Goal: Information Seeking & Learning: Learn about a topic

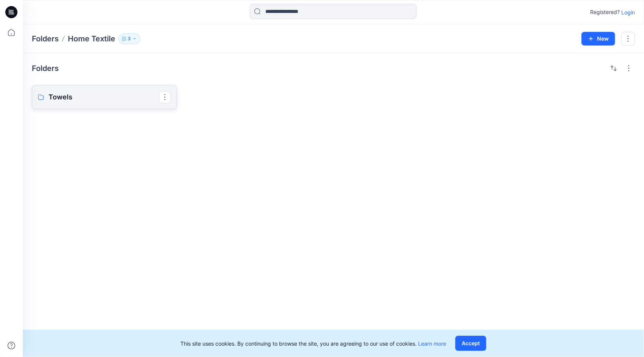
click at [55, 103] on link "Towels" at bounding box center [104, 97] width 145 height 24
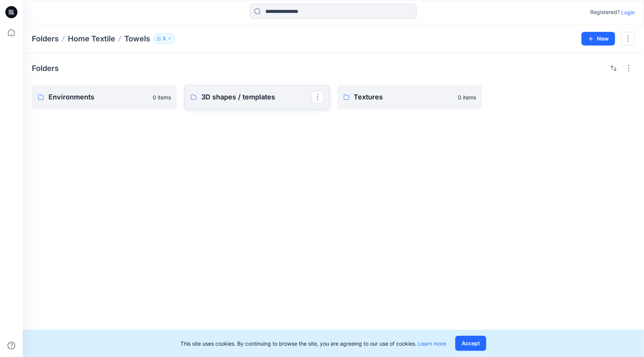
click at [254, 102] on link "3D shapes / templates" at bounding box center [257, 97] width 145 height 24
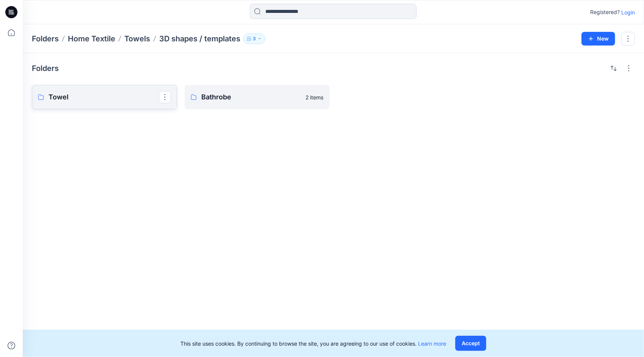
click at [106, 99] on p "Towel" at bounding box center [104, 97] width 110 height 11
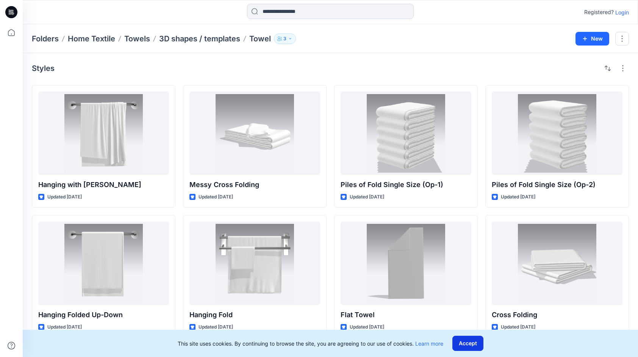
click at [467, 341] on button "Accept" at bounding box center [468, 342] width 31 height 15
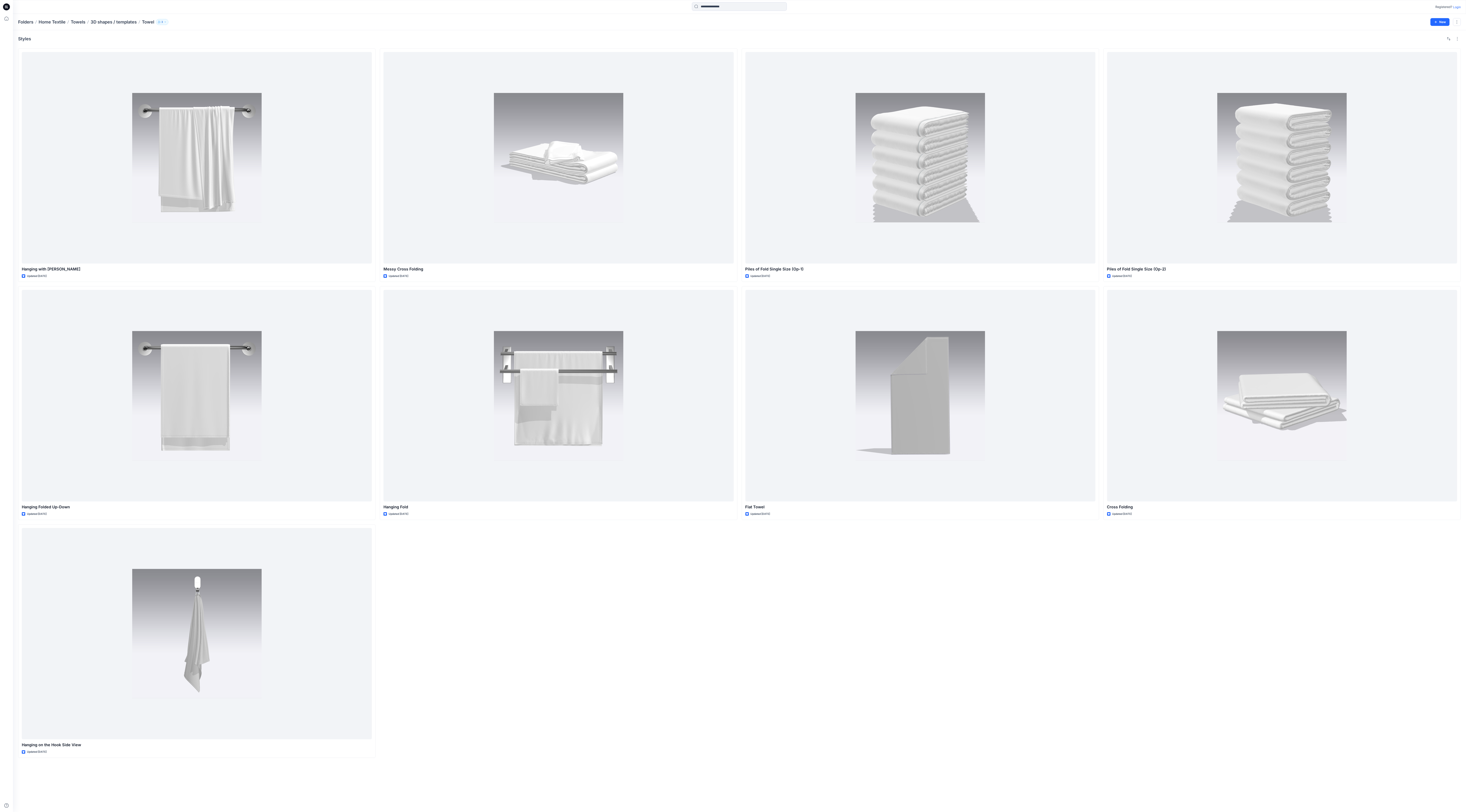
drag, startPoint x: 331, startPoint y: 1, endPoint x: 660, endPoint y: 697, distance: 769.8
click at [366, 203] on div "Messy Cross Folding Updated 4 days ago Hanging Fold Updated 4 days ago" at bounding box center [558, 403] width 357 height 710
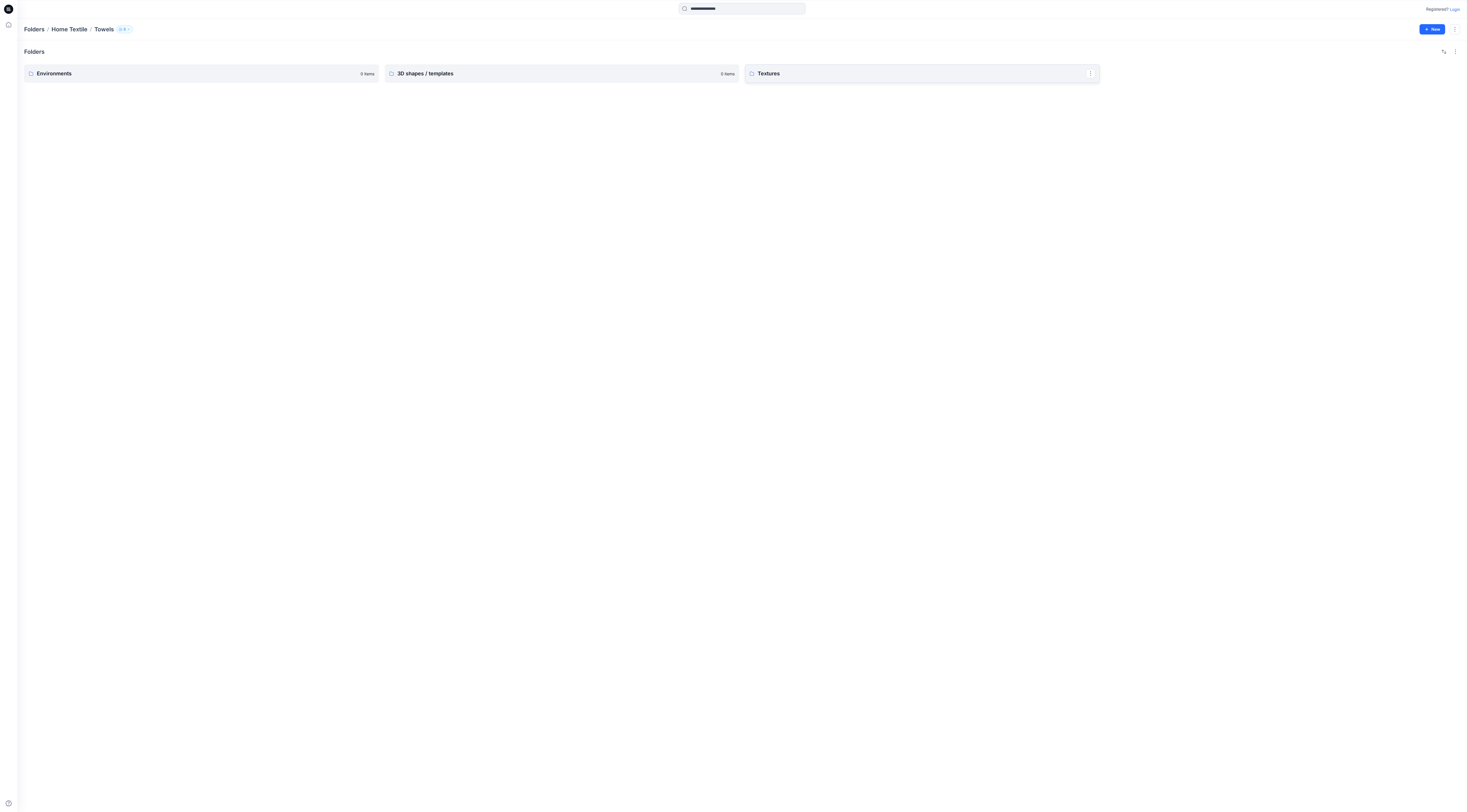
click at [489, 77] on link "Textures" at bounding box center [922, 74] width 355 height 18
click at [489, 74] on p "Main material" at bounding box center [922, 74] width 328 height 8
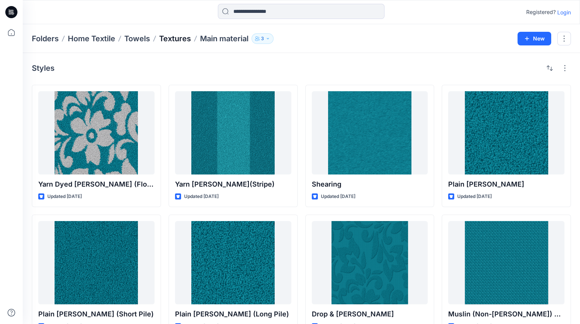
click at [183, 38] on p "Textures" at bounding box center [175, 38] width 32 height 11
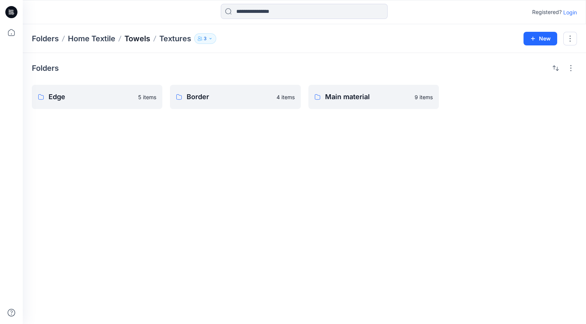
click at [134, 40] on p "Towels" at bounding box center [137, 38] width 26 height 11
click at [220, 99] on p "3D shapes / templates" at bounding box center [234, 97] width 96 height 11
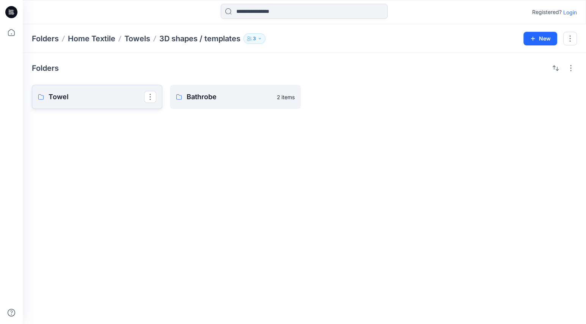
click at [109, 95] on p "Towel" at bounding box center [97, 97] width 96 height 11
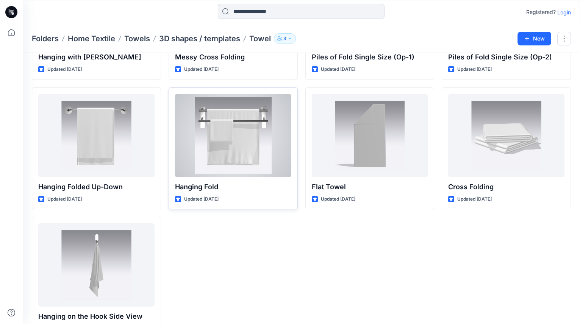
scroll to position [150, 0]
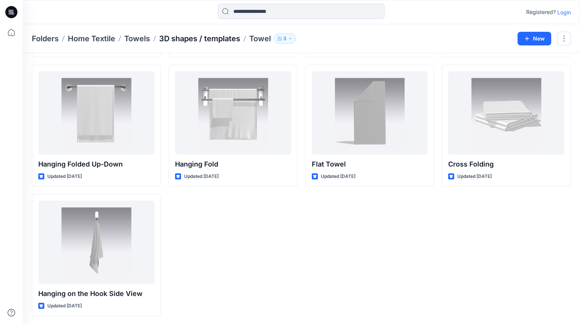
click at [218, 38] on p "3D shapes / templates" at bounding box center [199, 38] width 81 height 11
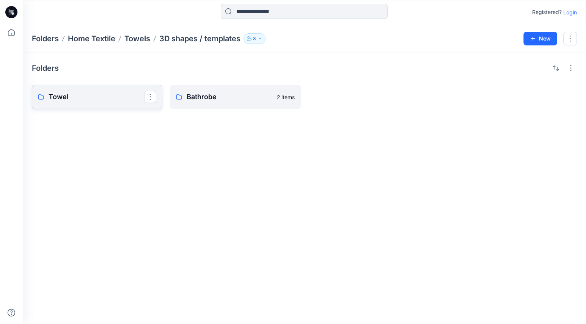
click at [91, 92] on p "Towel" at bounding box center [97, 97] width 96 height 11
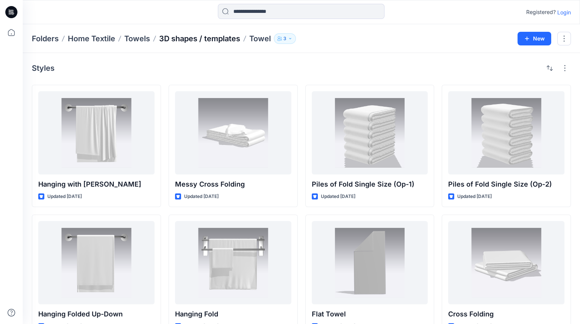
click at [223, 39] on p "3D shapes / templates" at bounding box center [199, 38] width 81 height 11
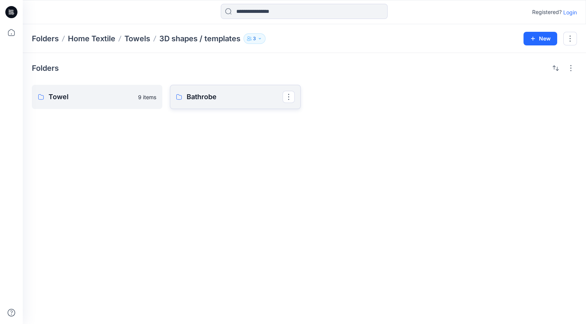
click at [231, 107] on link "Bathrobe" at bounding box center [235, 97] width 130 height 24
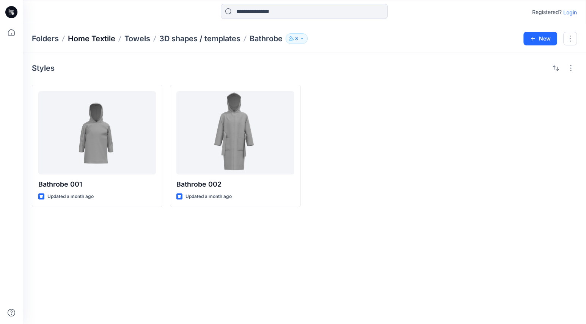
click at [103, 38] on p "Home Textile" at bounding box center [91, 38] width 47 height 11
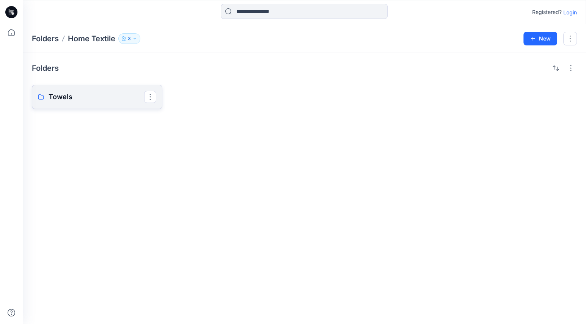
click at [98, 98] on p "Towels" at bounding box center [97, 97] width 96 height 11
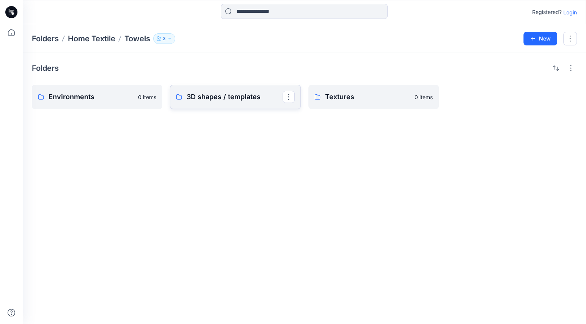
click at [216, 96] on p "3D shapes / templates" at bounding box center [234, 97] width 96 height 11
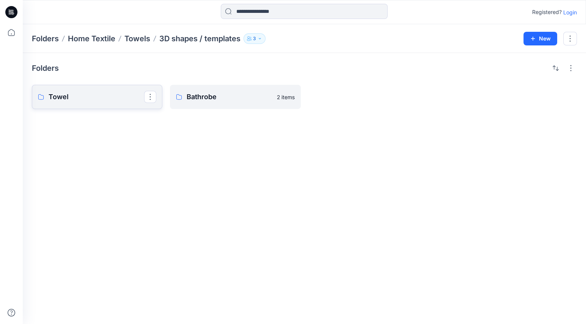
click at [94, 100] on p "Towel" at bounding box center [97, 97] width 96 height 11
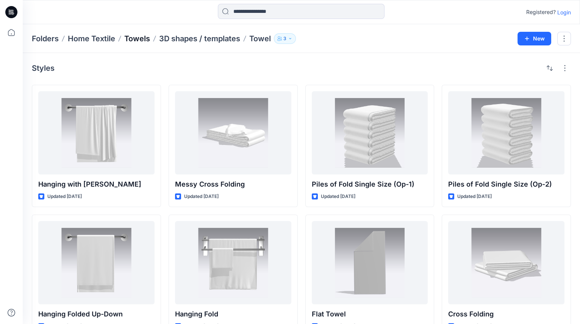
click at [136, 39] on p "Towels" at bounding box center [137, 38] width 26 height 11
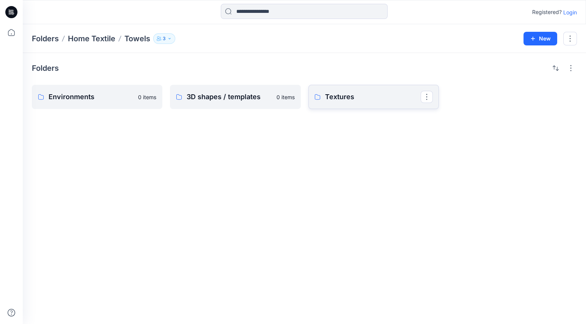
click at [336, 98] on p "Textures" at bounding box center [373, 97] width 96 height 11
click at [359, 102] on p "Main material" at bounding box center [373, 97] width 96 height 11
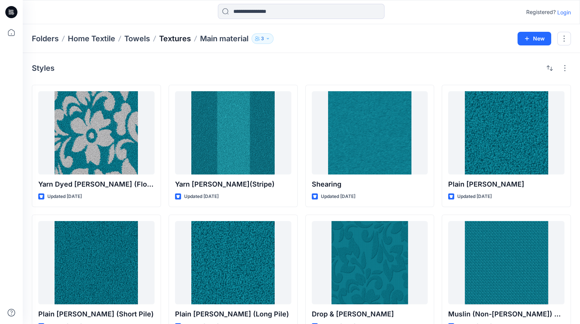
click at [174, 37] on p "Textures" at bounding box center [175, 38] width 32 height 11
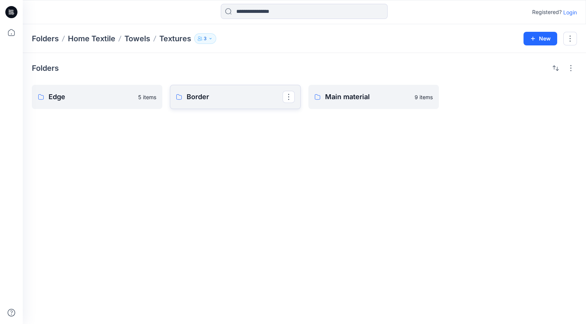
click at [194, 97] on p "Border" at bounding box center [234, 97] width 96 height 11
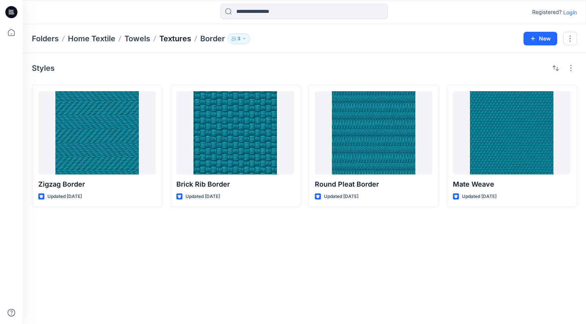
click at [169, 38] on p "Textures" at bounding box center [175, 38] width 32 height 11
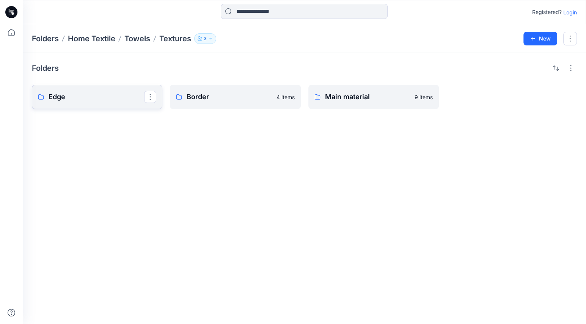
click at [105, 103] on link "Edge" at bounding box center [97, 97] width 130 height 24
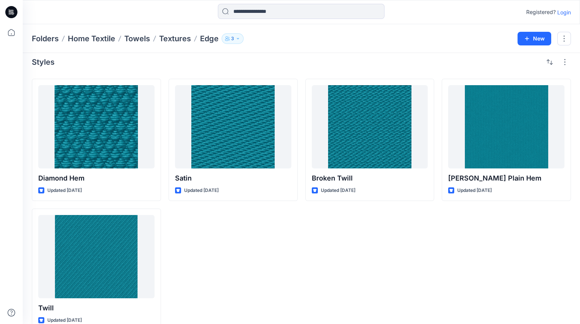
scroll to position [21, 0]
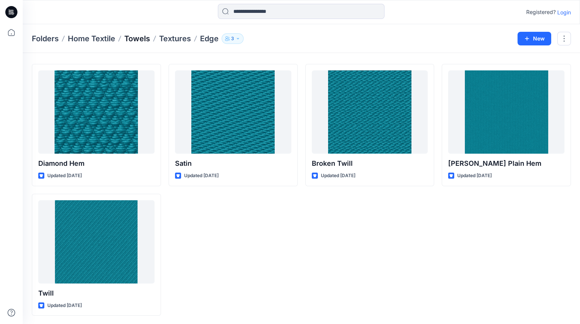
click at [146, 38] on p "Towels" at bounding box center [137, 38] width 26 height 11
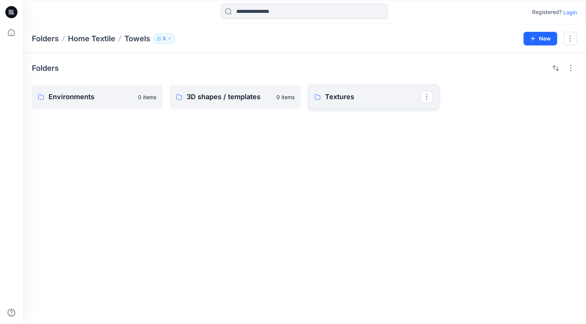
click at [374, 103] on link "Textures" at bounding box center [373, 97] width 130 height 24
click at [366, 96] on p "Main material" at bounding box center [373, 97] width 96 height 11
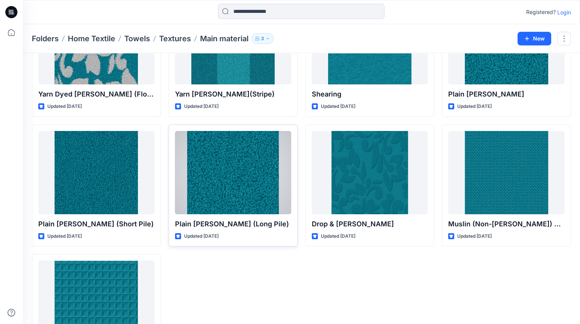
scroll to position [150, 0]
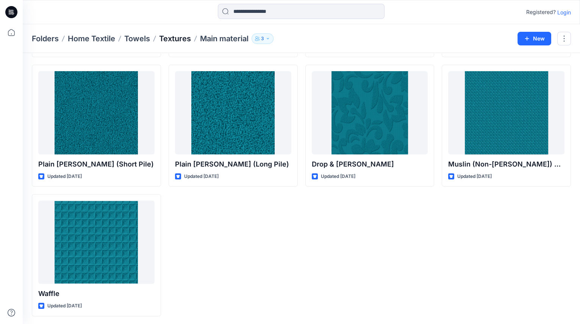
click at [186, 38] on p "Textures" at bounding box center [175, 38] width 32 height 11
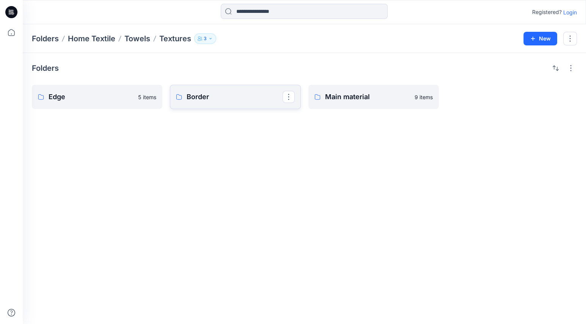
click at [213, 100] on p "Border" at bounding box center [234, 97] width 96 height 11
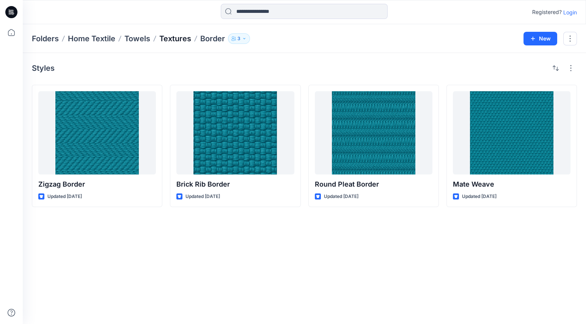
click at [172, 39] on p "Textures" at bounding box center [175, 38] width 32 height 11
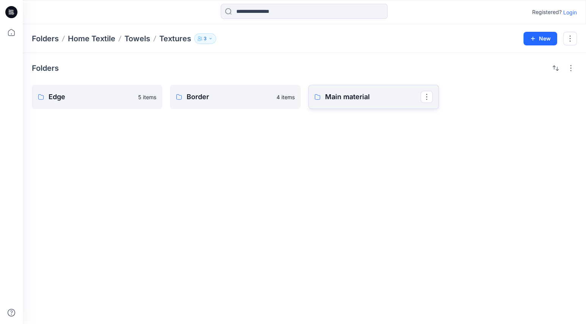
click at [387, 100] on p "Main material" at bounding box center [373, 97] width 96 height 11
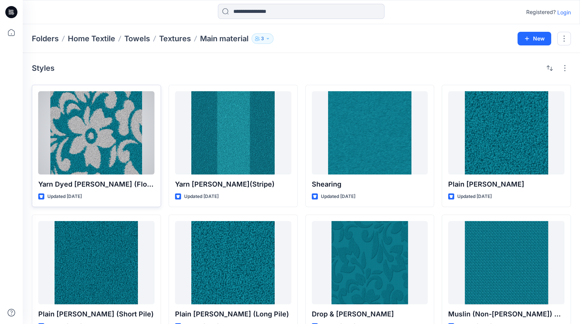
click at [106, 138] on div at bounding box center [96, 132] width 116 height 83
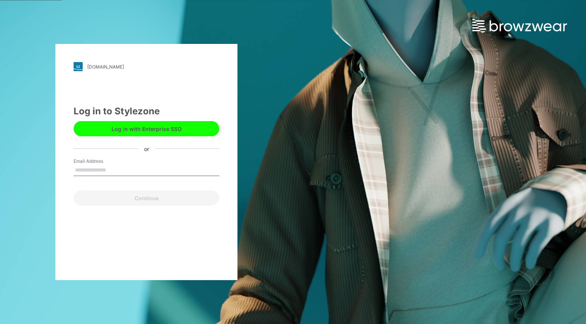
click at [113, 127] on button "Log in with Enterprise SSO" at bounding box center [147, 128] width 146 height 15
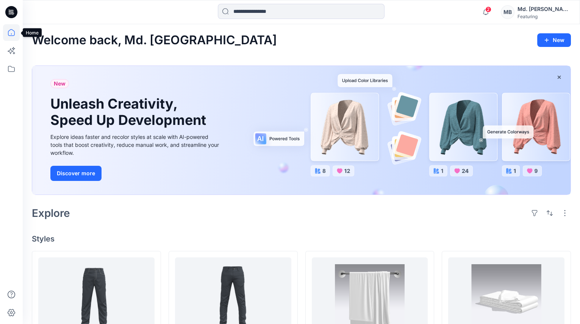
click at [10, 33] on icon at bounding box center [11, 32] width 17 height 17
click at [8, 69] on icon at bounding box center [11, 69] width 7 height 6
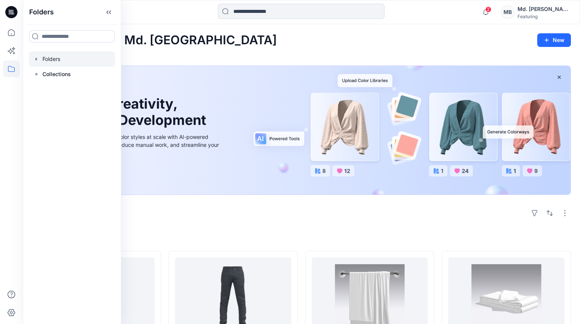
click at [35, 61] on icon "button" at bounding box center [36, 59] width 6 height 6
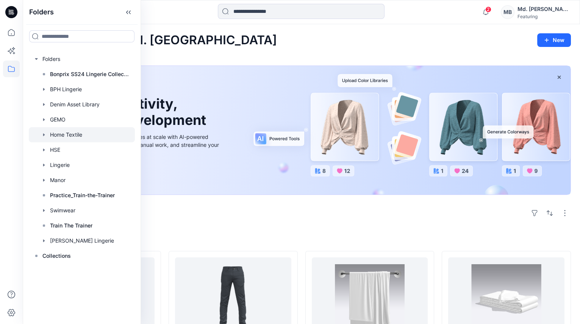
click at [70, 138] on div at bounding box center [82, 134] width 106 height 15
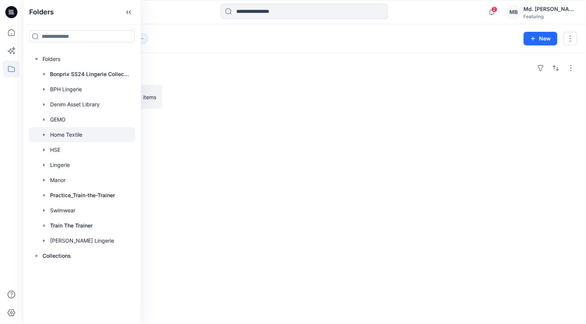
click at [221, 94] on div at bounding box center [235, 97] width 130 height 24
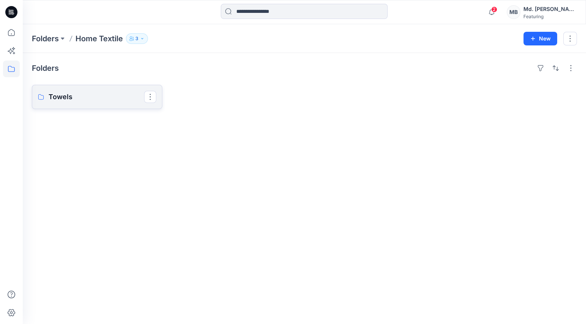
click at [103, 99] on p "Towels" at bounding box center [97, 97] width 96 height 11
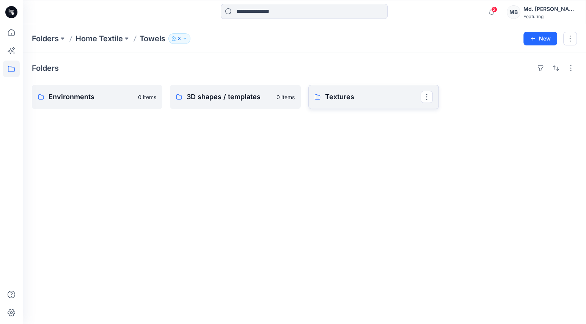
click at [345, 100] on p "Textures" at bounding box center [373, 97] width 96 height 11
click at [338, 88] on link "Main material" at bounding box center [373, 97] width 130 height 24
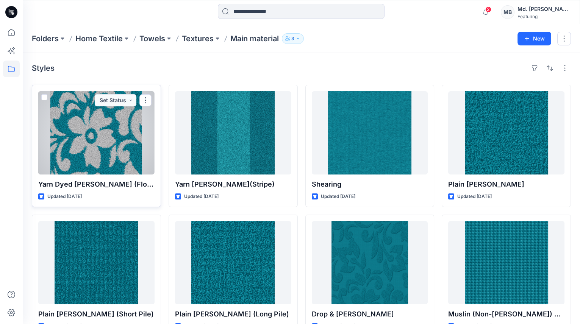
click at [103, 142] on div at bounding box center [96, 132] width 116 height 83
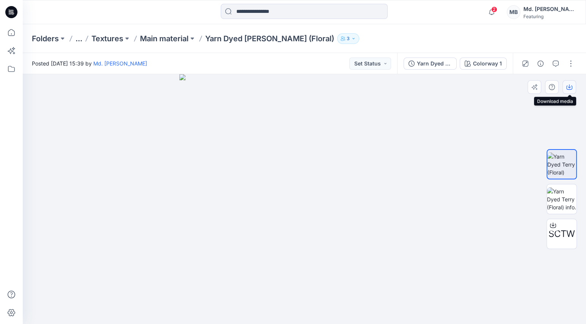
click at [567, 89] on icon "button" at bounding box center [569, 88] width 6 height 4
click at [288, 58] on div "Posted [DATE] 15:39 by Md. [PERSON_NAME] Set Status" at bounding box center [210, 63] width 374 height 21
click at [498, 15] on icon "button" at bounding box center [491, 12] width 14 height 15
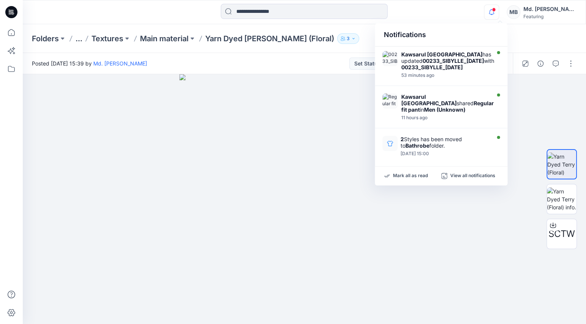
click at [537, 32] on div "Folders ... Textures Main material Yarn Dyed [PERSON_NAME] (Floral) 3" at bounding box center [304, 38] width 563 height 29
